Goal: Task Accomplishment & Management: Manage account settings

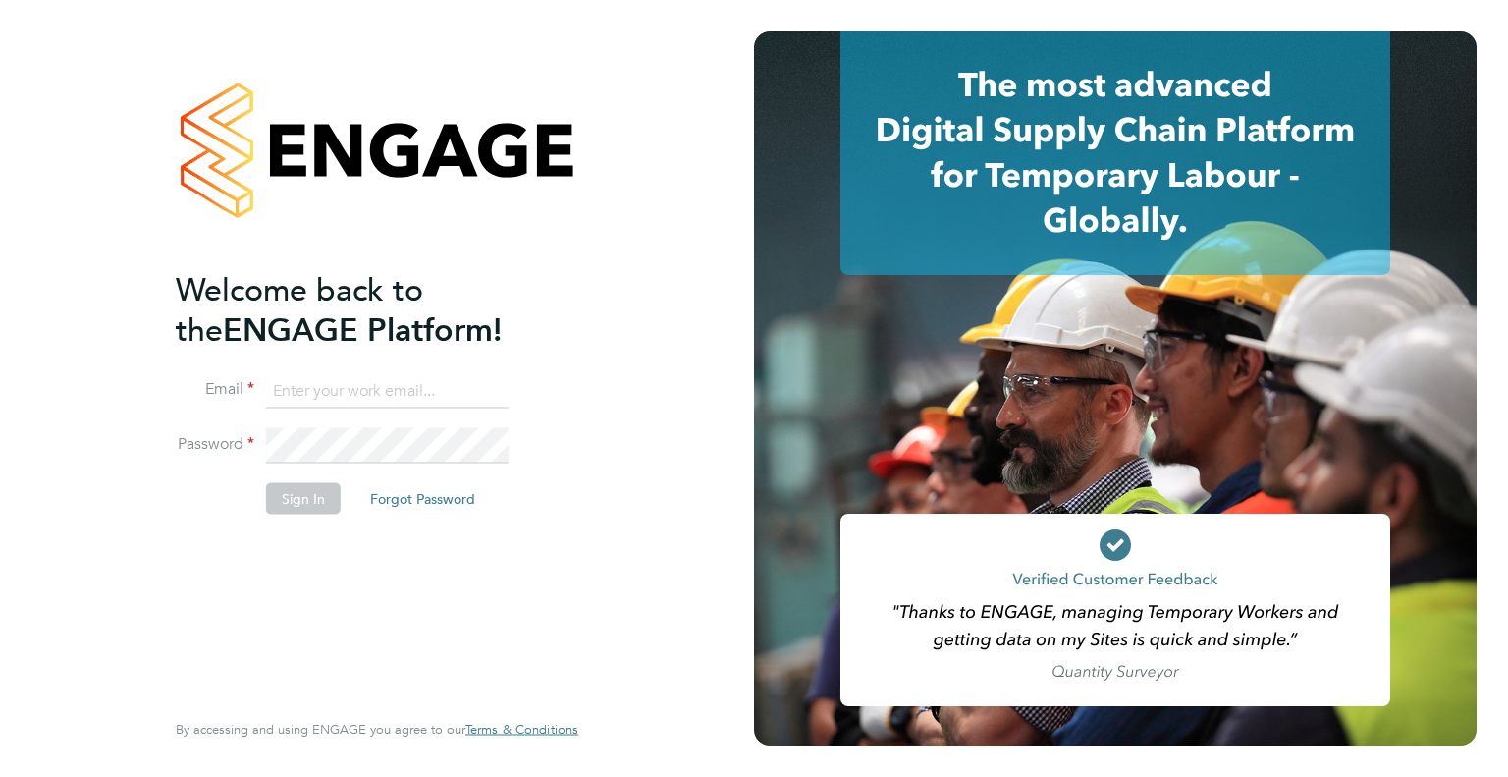
click at [388, 387] on input at bounding box center [387, 390] width 243 height 35
type input "jay.rowleswise@vistry.co.uk"
click at [302, 485] on button "Sign In" at bounding box center [303, 497] width 75 height 31
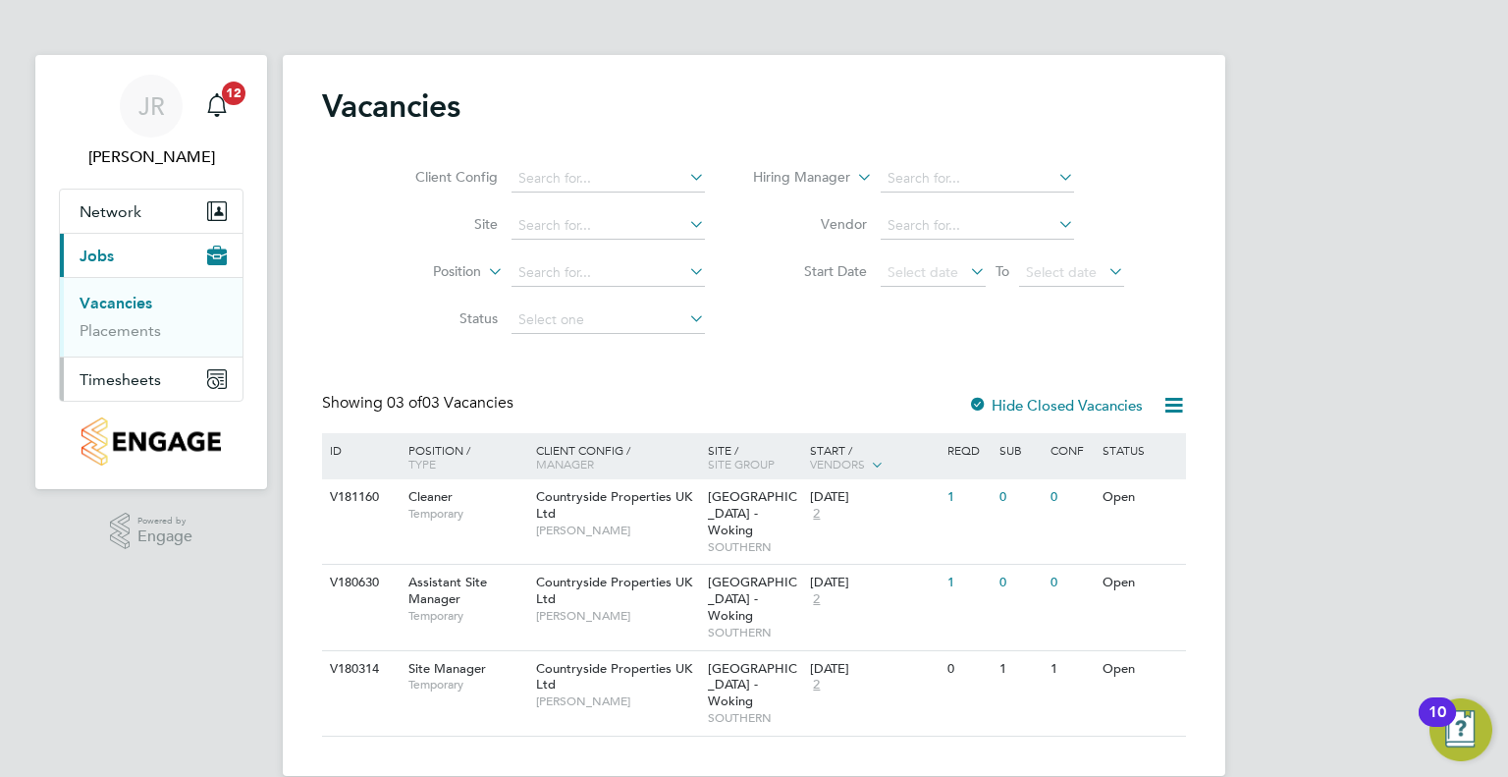
click at [141, 383] on span "Timesheets" at bounding box center [121, 379] width 82 height 19
click at [136, 384] on span "Timesheets" at bounding box center [121, 379] width 82 height 19
click at [133, 378] on span "Timesheets" at bounding box center [121, 379] width 82 height 19
click at [141, 346] on link "Timesheets" at bounding box center [121, 347] width 82 height 19
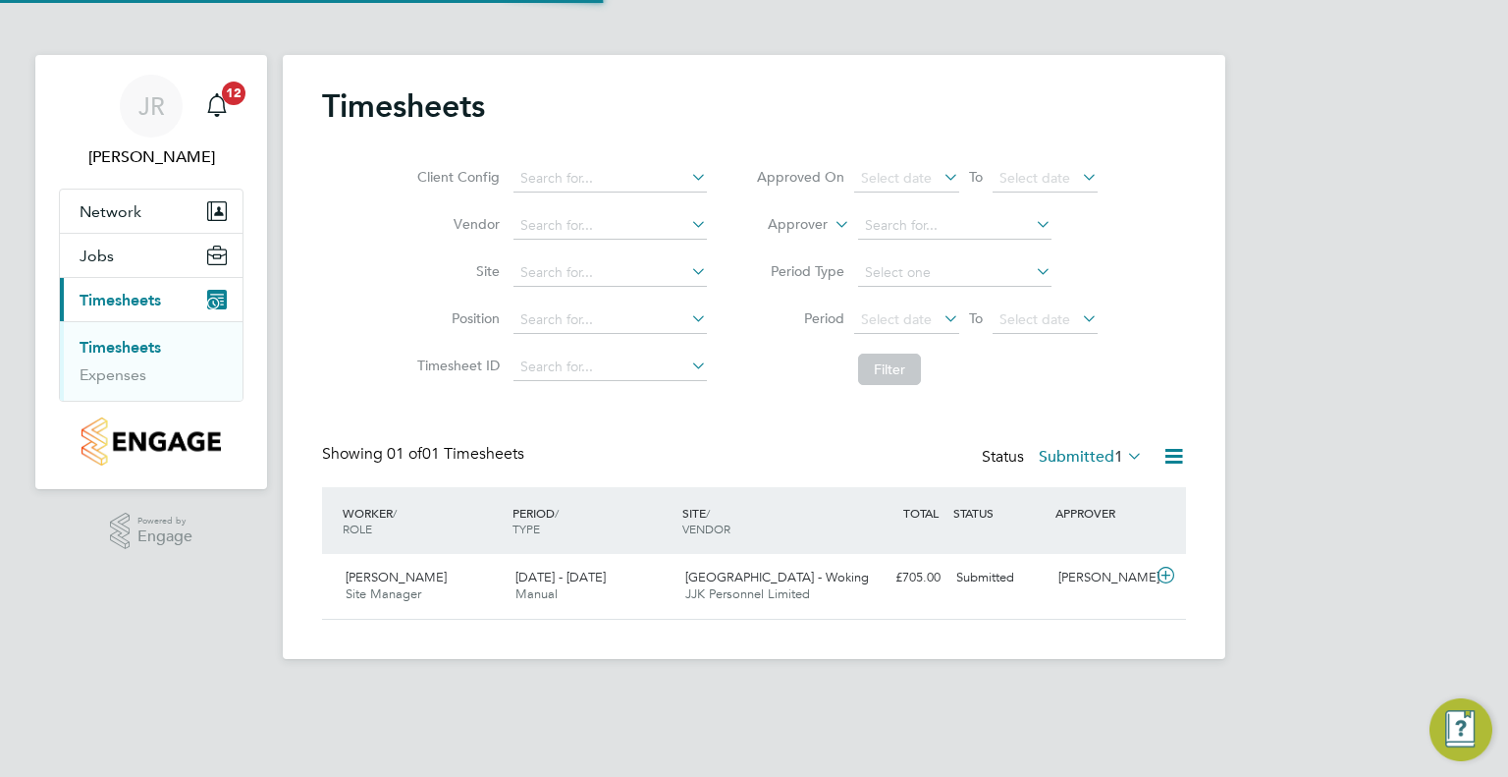
scroll to position [49, 171]
click at [611, 597] on div "15 - 21 Sep 2025 Manual" at bounding box center [593, 586] width 170 height 49
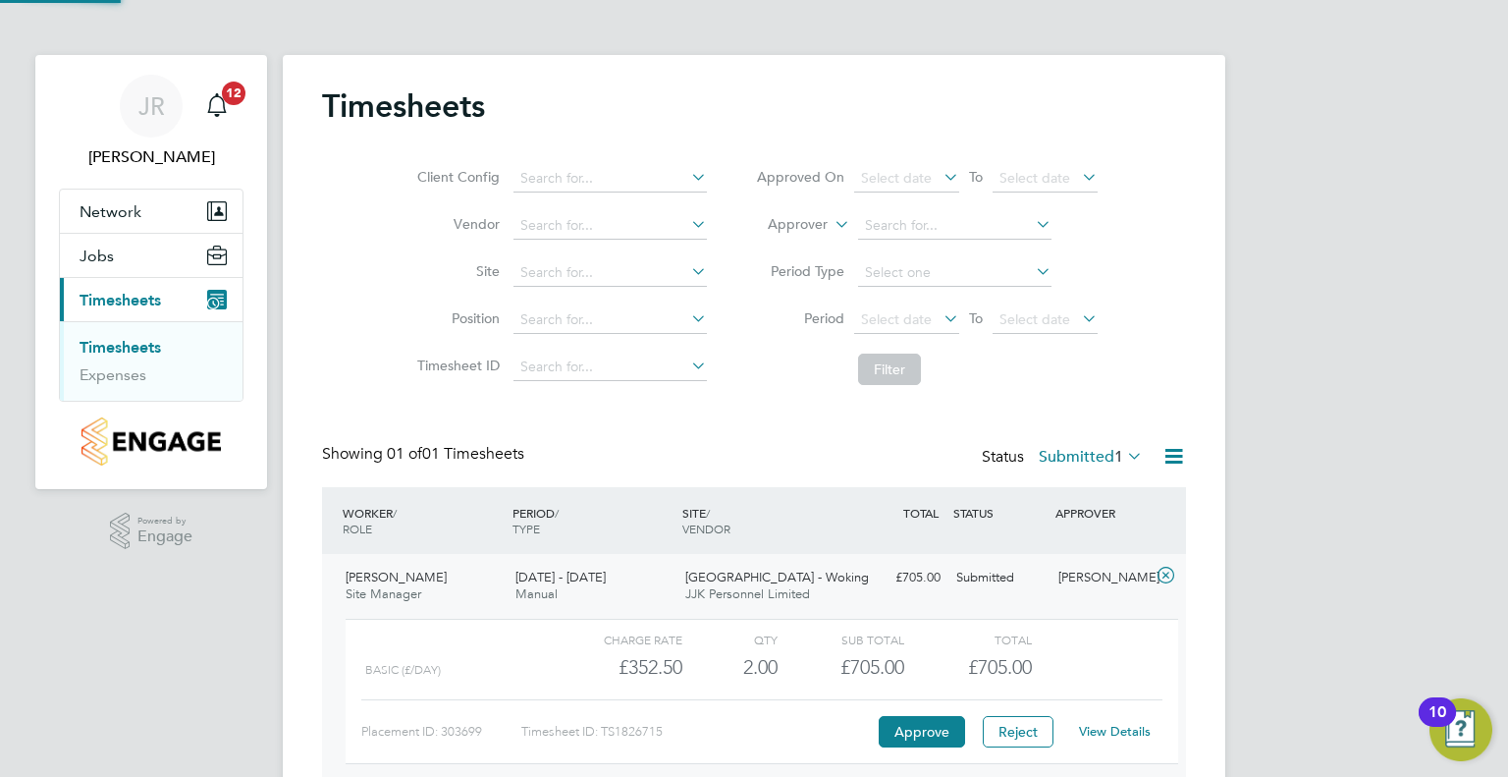
scroll to position [32, 191]
click at [910, 722] on button "Approve" at bounding box center [922, 731] width 86 height 31
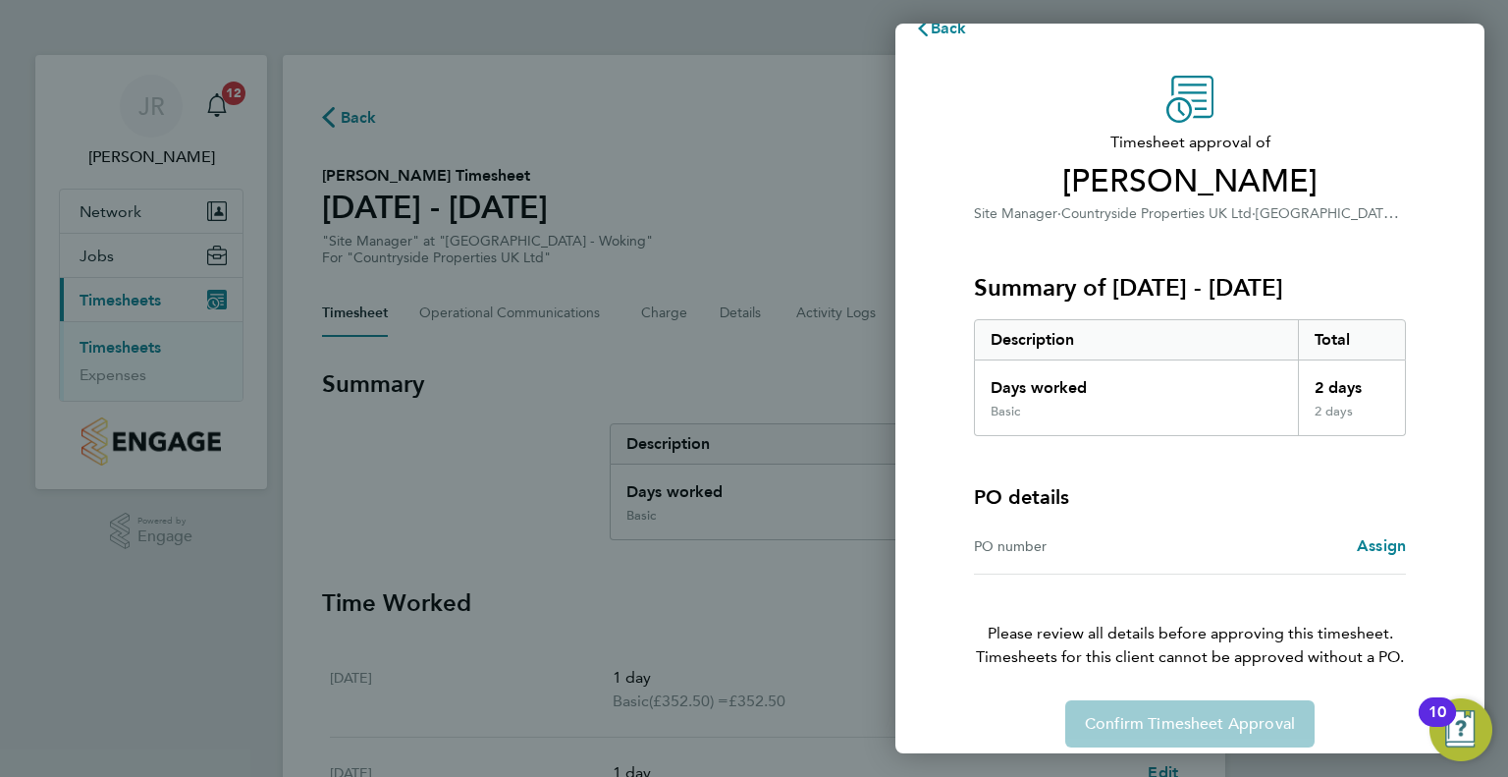
scroll to position [51, 0]
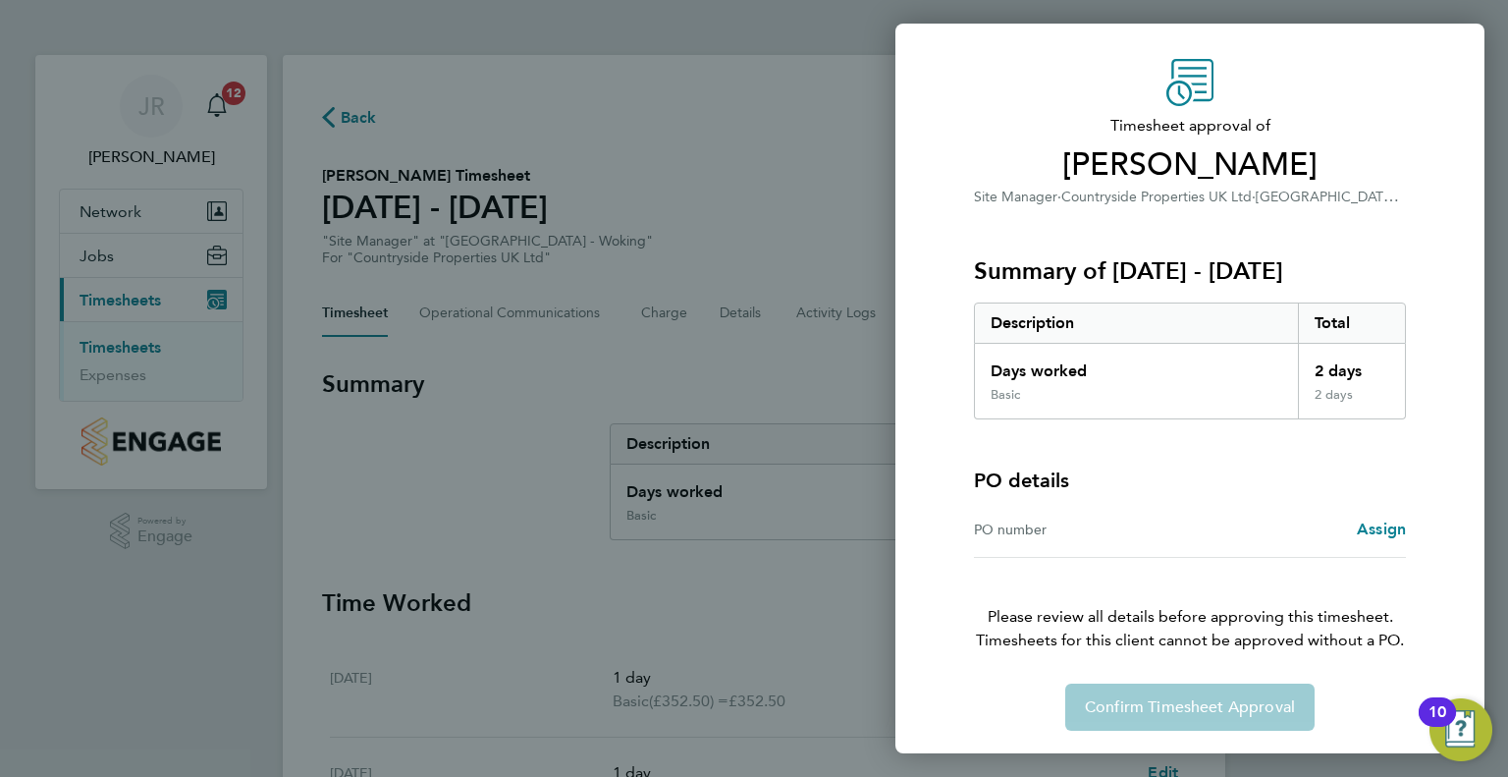
click at [1186, 711] on div "Confirm Timesheet Approval" at bounding box center [1190, 706] width 479 height 47
click at [1186, 710] on div "Confirm Timesheet Approval" at bounding box center [1190, 706] width 479 height 47
